Goal: Task Accomplishment & Management: Use online tool/utility

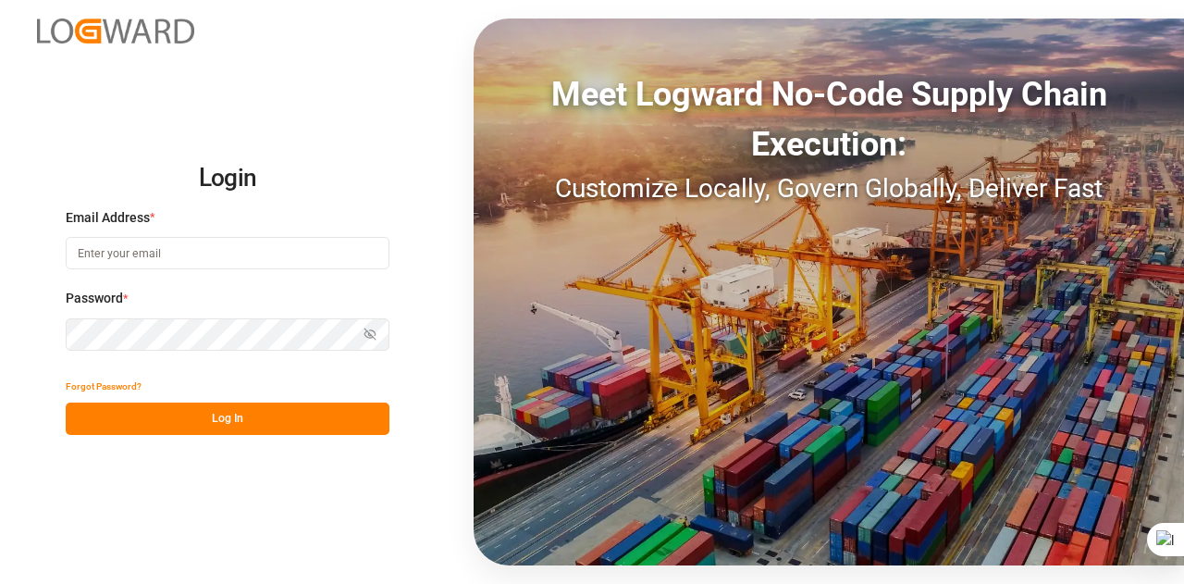
click at [348, 253] on input at bounding box center [228, 253] width 324 height 32
type input "[EMAIL_ADDRESS][DOMAIN_NAME]"
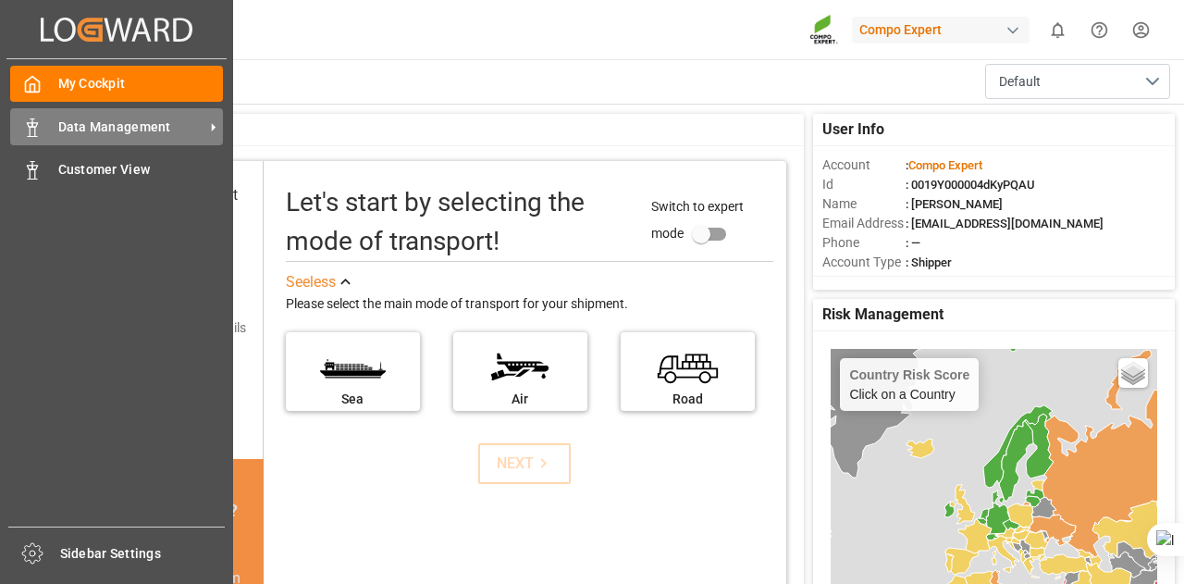
click at [94, 130] on span "Data Management" at bounding box center [131, 126] width 146 height 19
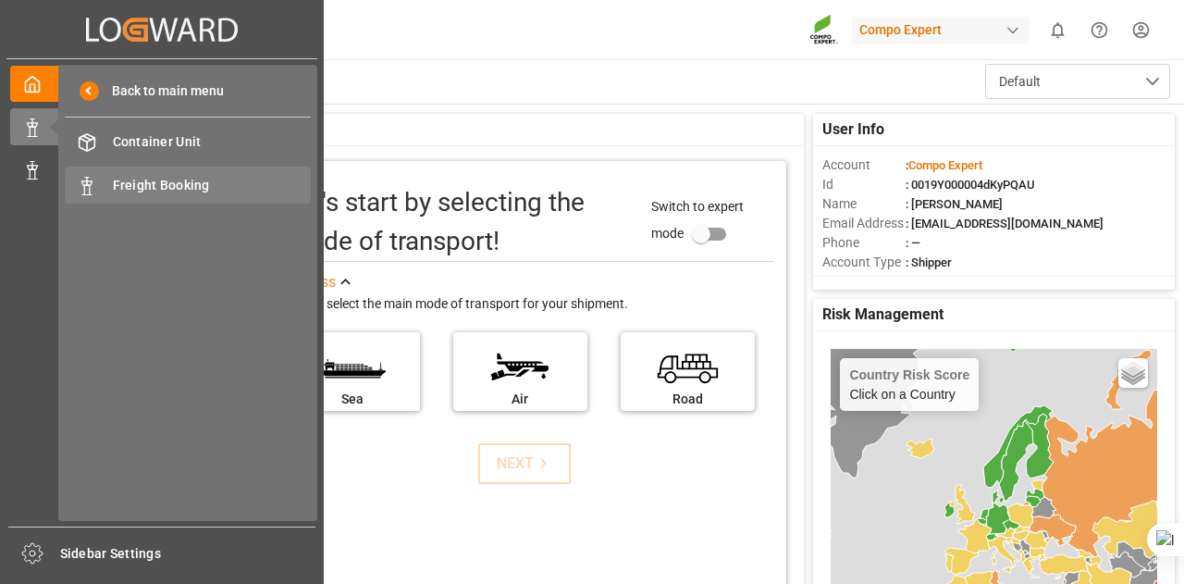
click at [204, 179] on span "Freight Booking" at bounding box center [212, 185] width 199 height 19
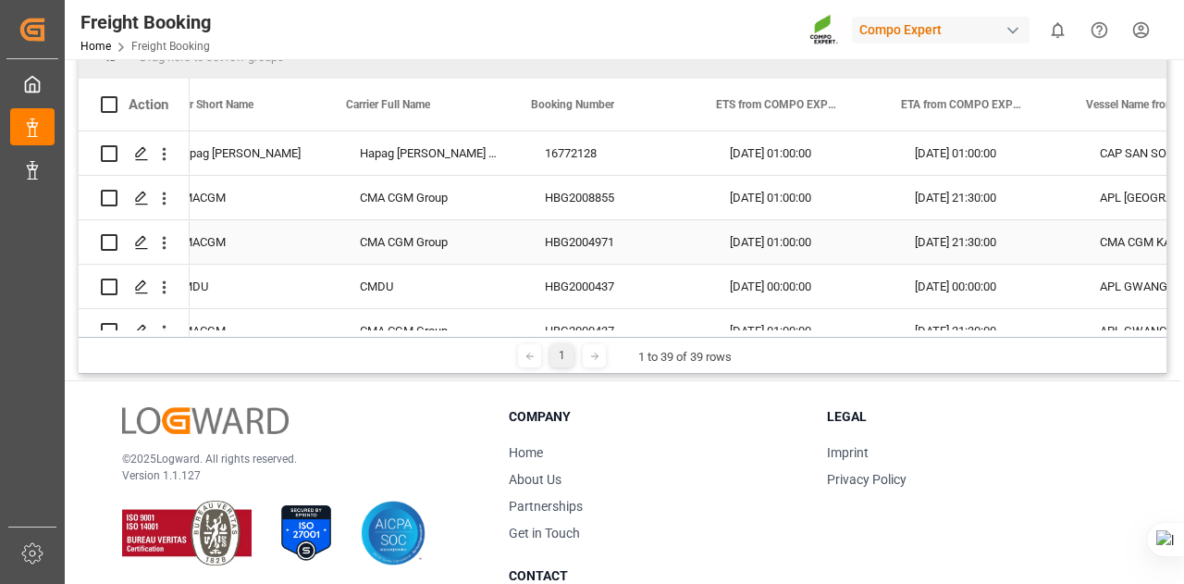
scroll to position [0, 3176]
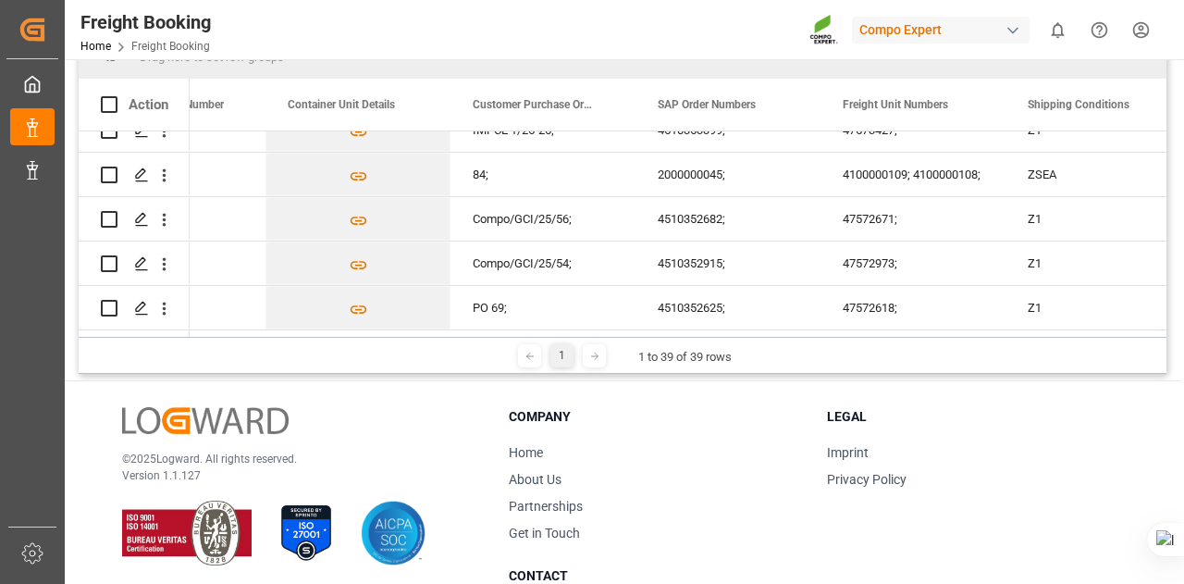
click at [597, 357] on icon at bounding box center [594, 356] width 11 height 11
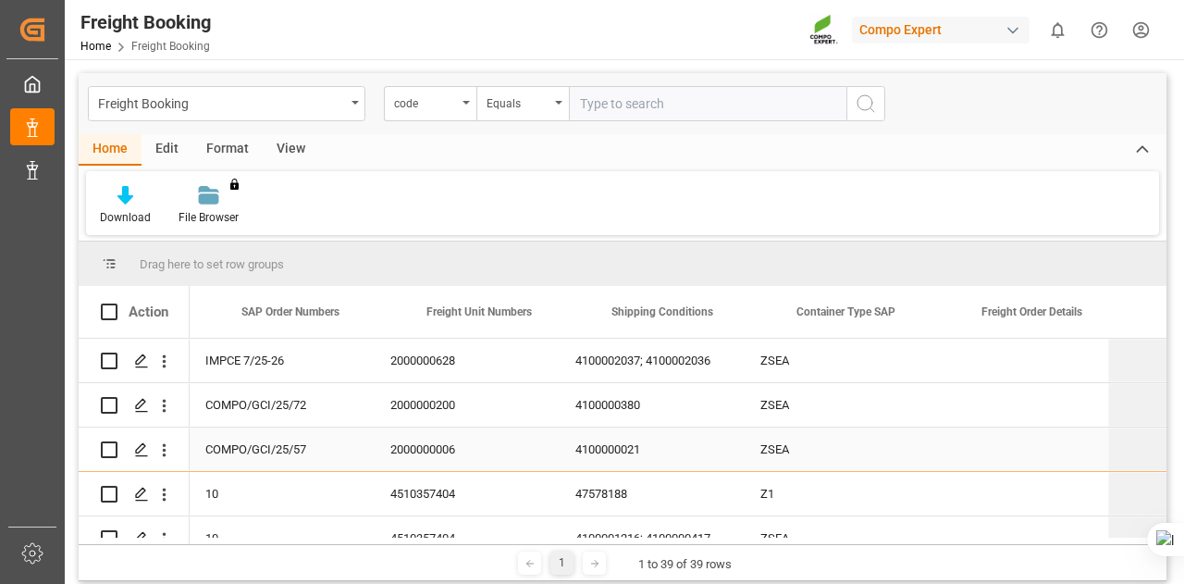
scroll to position [0, 1765]
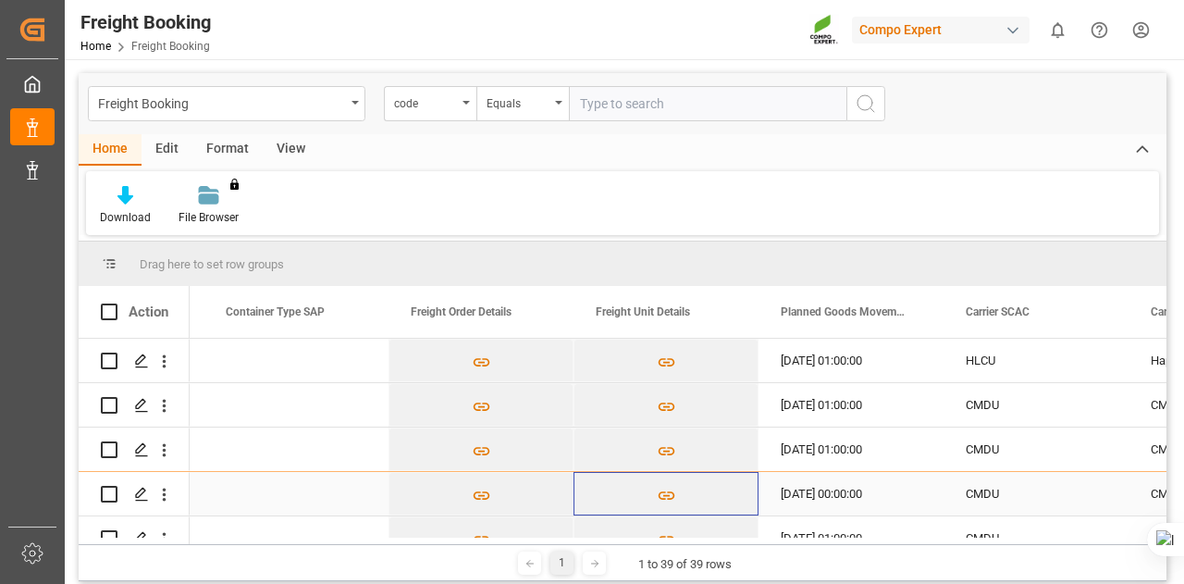
click at [579, 485] on button "Press SPACE to select this row." at bounding box center [665, 494] width 183 height 43
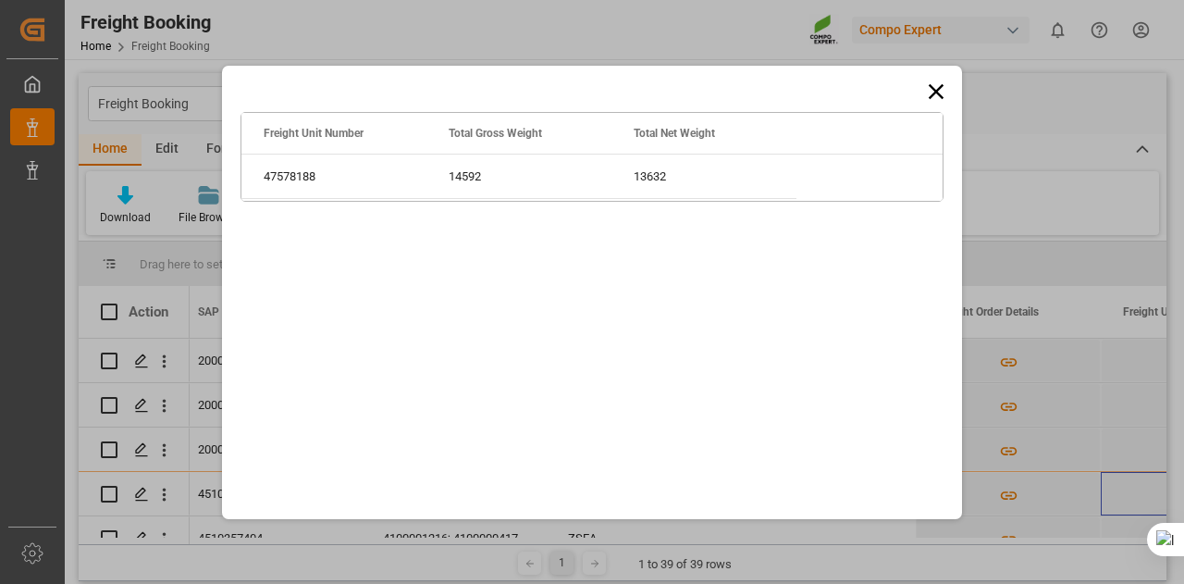
click at [928, 81] on icon at bounding box center [936, 92] width 26 height 26
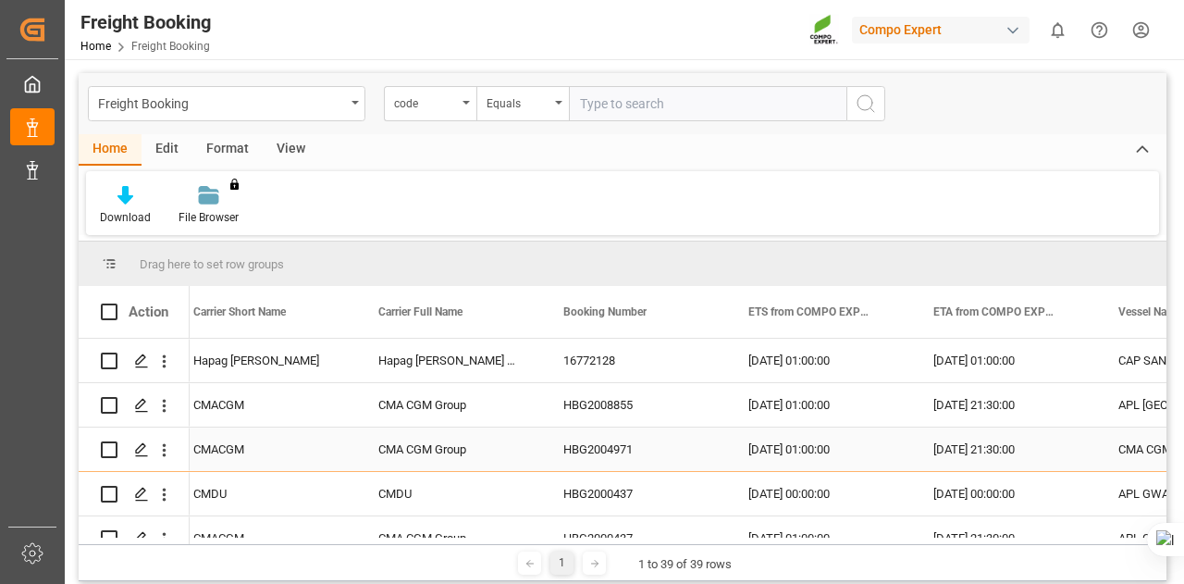
scroll to position [0, 3153]
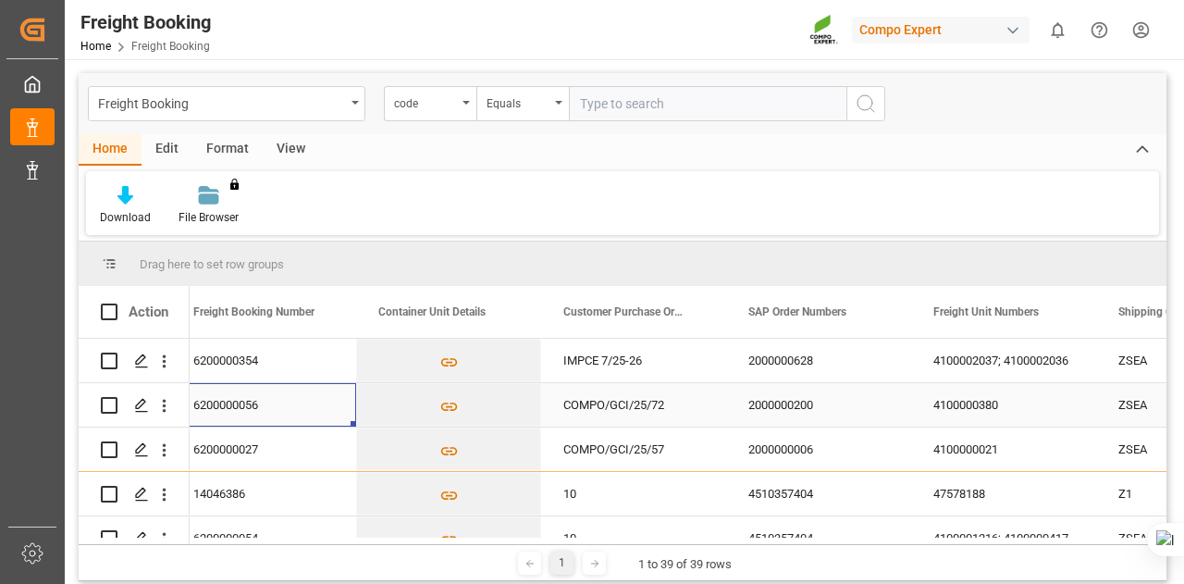
click at [293, 384] on div "6200000056" at bounding box center [263, 404] width 185 height 43
click at [555, 397] on div "COMPO/GCI/25/72" at bounding box center [633, 404] width 185 height 43
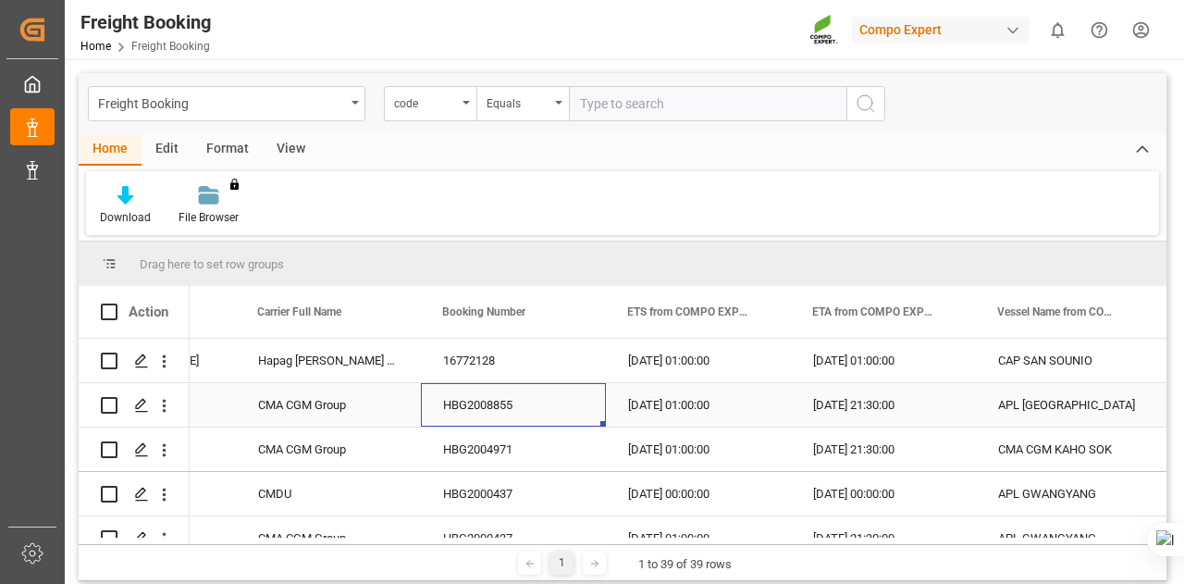
click at [555, 397] on div "HBG2008855" at bounding box center [513, 404] width 185 height 43
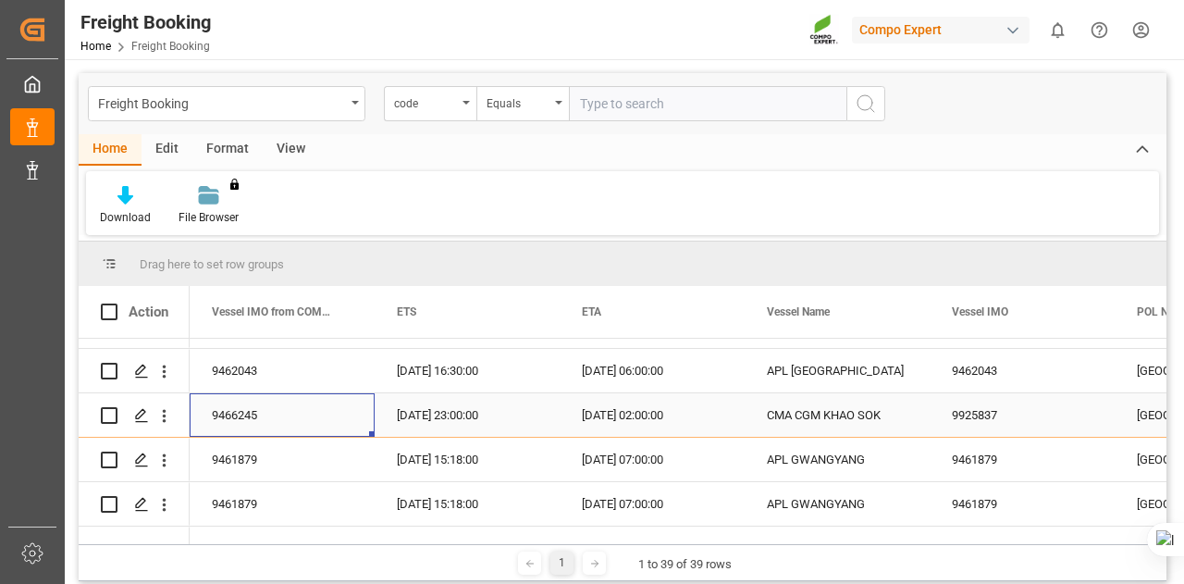
scroll to position [0, 0]
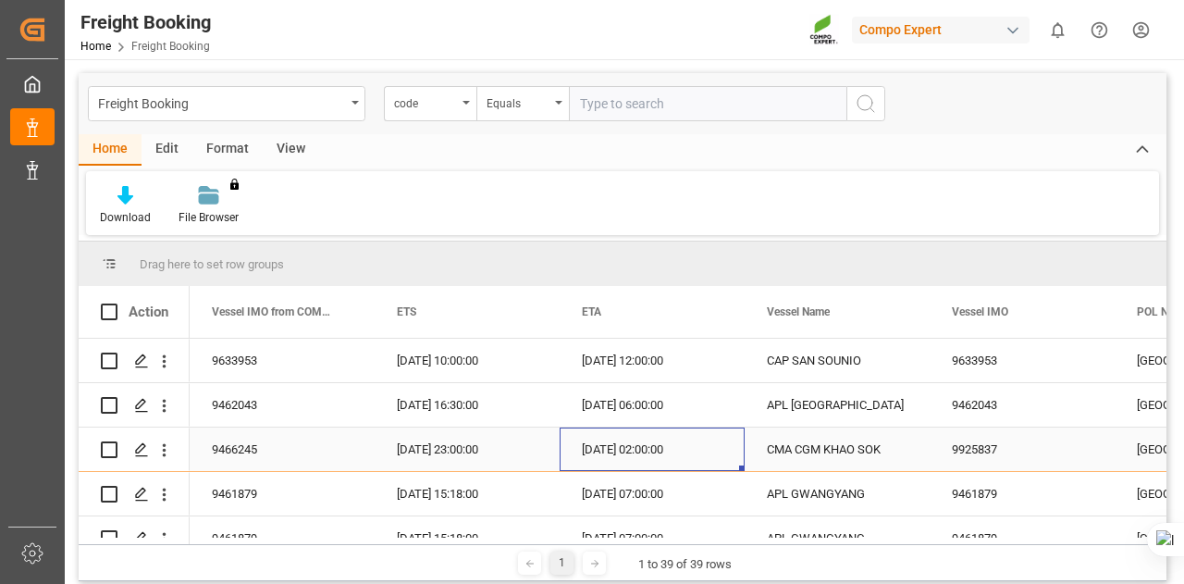
click at [727, 436] on div "[DATE] 02:00:00" at bounding box center [652, 448] width 185 height 43
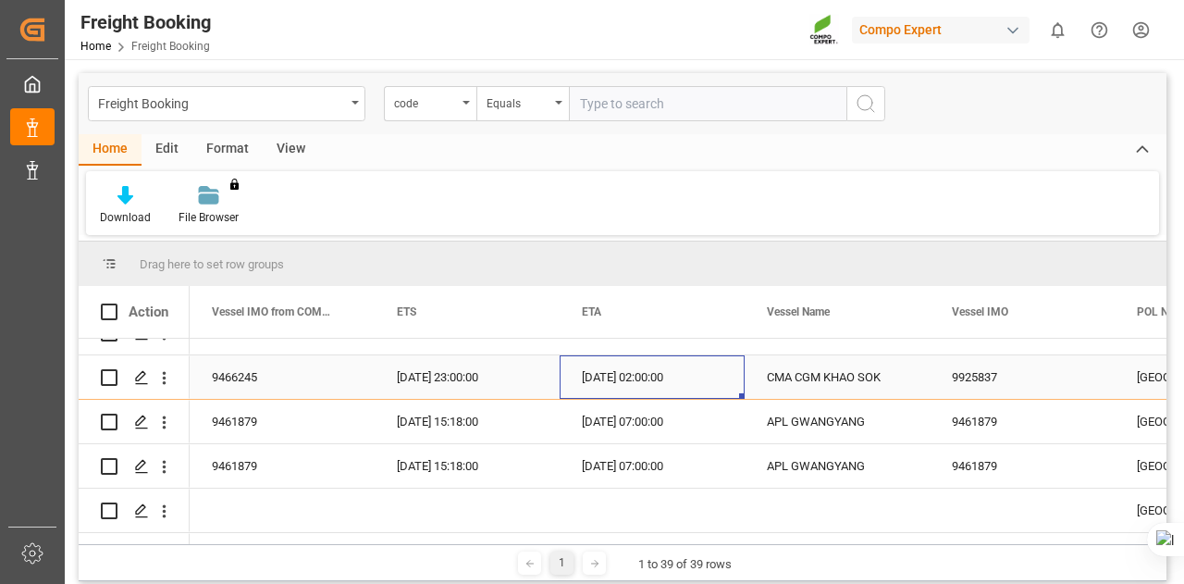
scroll to position [73, 0]
